Goal: Transaction & Acquisition: Download file/media

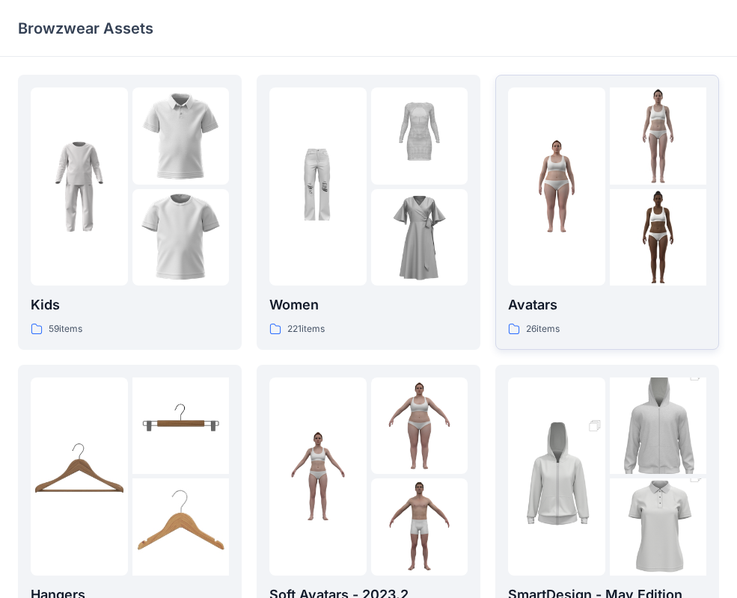
click at [599, 303] on p "Avatars" at bounding box center [607, 305] width 198 height 21
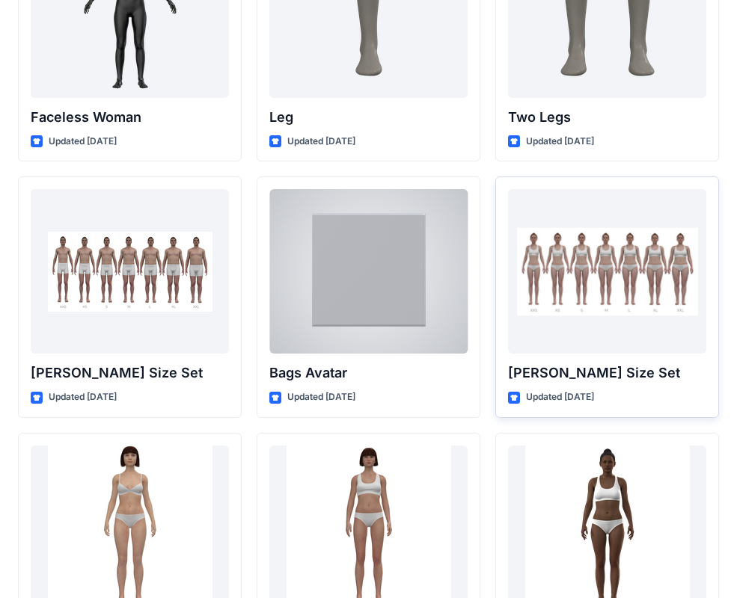
scroll to position [1440, 0]
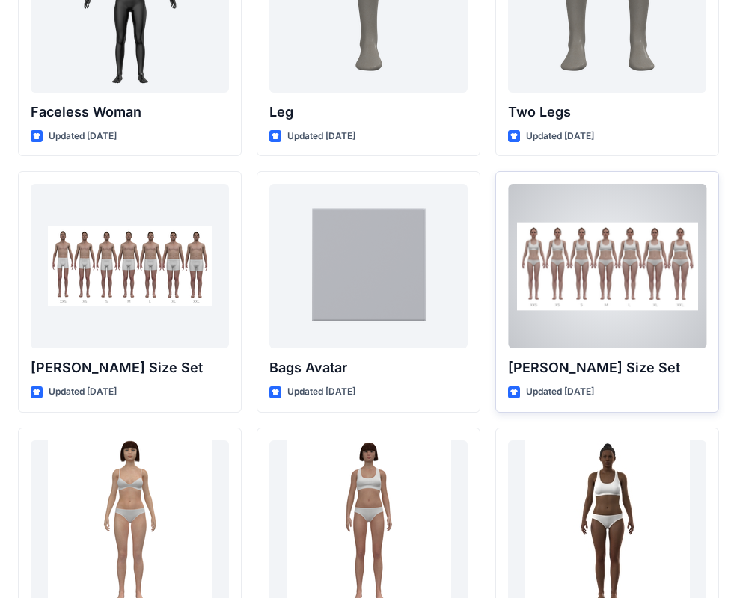
click at [583, 342] on div at bounding box center [607, 266] width 198 height 165
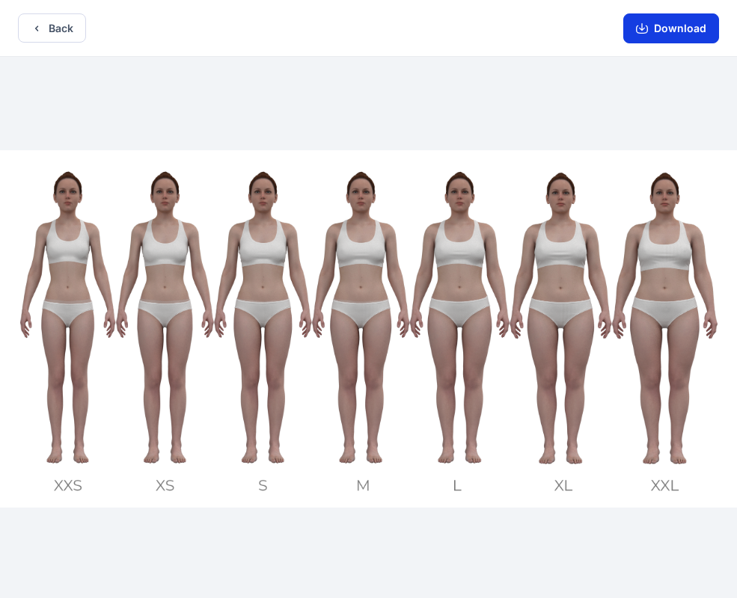
click at [682, 28] on button "Download" at bounding box center [671, 28] width 96 height 30
click at [633, 30] on button "Download" at bounding box center [671, 28] width 96 height 30
click at [658, 28] on button "Download" at bounding box center [671, 28] width 96 height 30
